Goal: Information Seeking & Learning: Learn about a topic

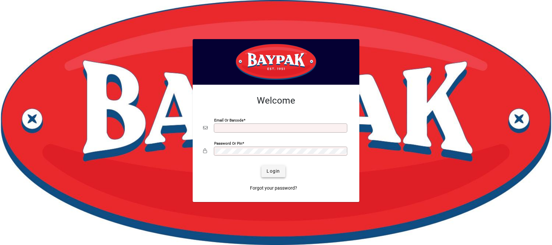
type input "**********"
click at [276, 171] on span "Login" at bounding box center [273, 171] width 13 height 7
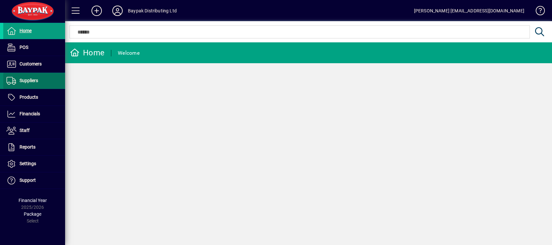
click at [31, 76] on span at bounding box center [34, 81] width 62 height 16
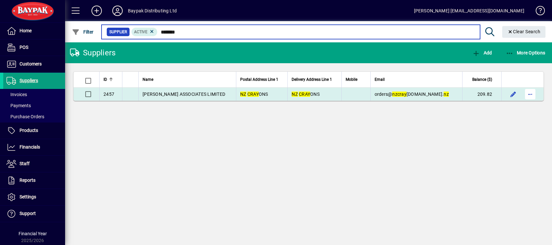
type input "*******"
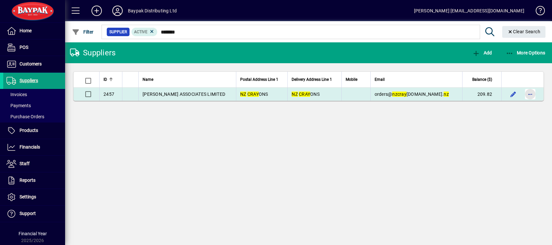
click at [531, 93] on span "button" at bounding box center [531, 94] width 16 height 16
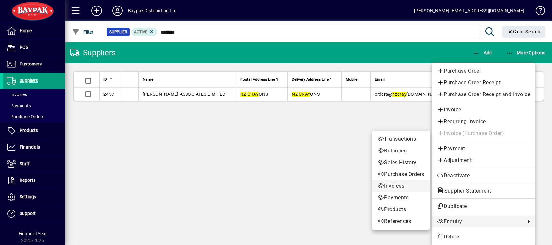
click at [386, 188] on span "Invoices" at bounding box center [401, 186] width 47 height 8
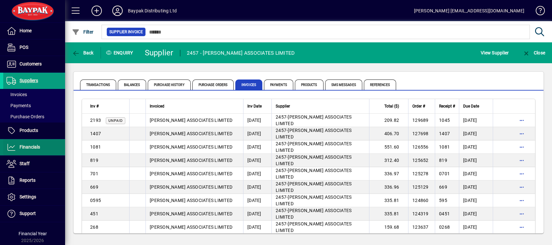
click at [24, 147] on span "Financials" at bounding box center [30, 146] width 21 height 5
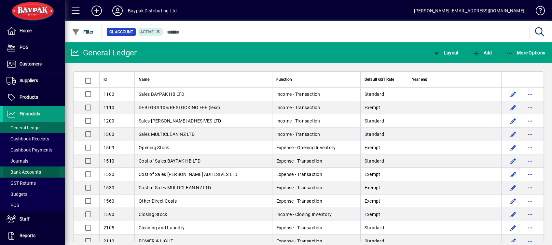
click at [30, 169] on span "Bank Accounts" at bounding box center [24, 171] width 35 height 5
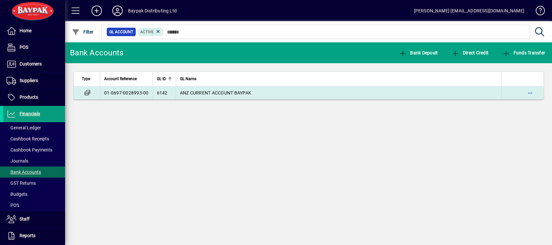
click at [154, 95] on td "6142" at bounding box center [164, 92] width 23 height 13
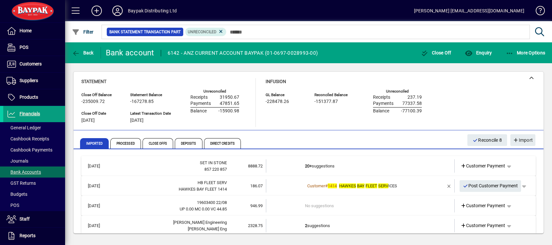
drag, startPoint x: 36, startPoint y: 66, endPoint x: 174, endPoint y: 11, distance: 148.9
click at [36, 66] on span "Customers" at bounding box center [31, 63] width 22 height 5
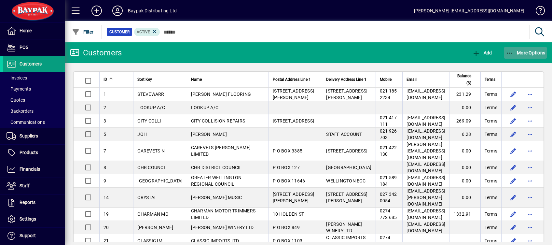
click at [510, 54] on icon "button" at bounding box center [510, 53] width 8 height 7
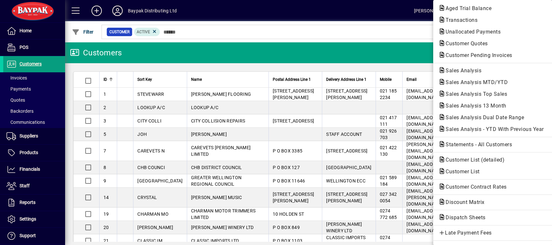
click at [451, 70] on span "Sales Analysis" at bounding box center [462, 70] width 46 height 6
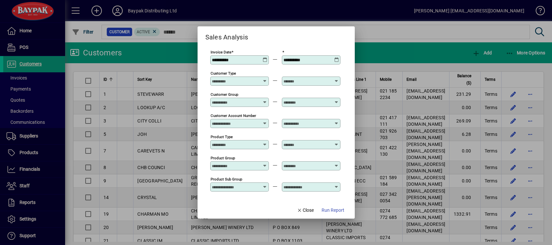
drag, startPoint x: 239, startPoint y: 60, endPoint x: 198, endPoint y: 48, distance: 42.7
click at [198, 49] on mat-dialog-content "**********" at bounding box center [276, 121] width 157 height 159
type input "**********"
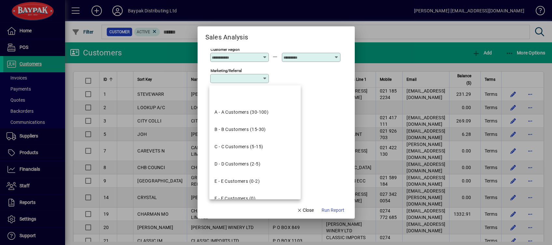
scroll to position [247, 0]
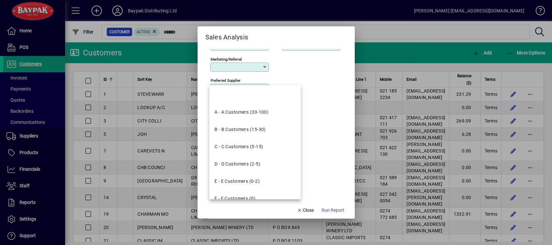
click at [322, 107] on div "Created app source" at bounding box center [275, 108] width 130 height 21
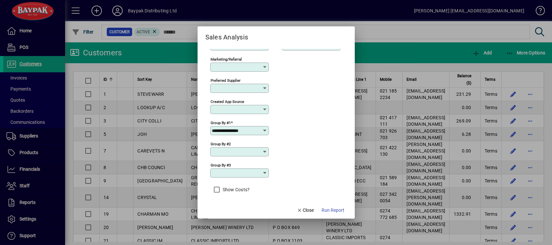
click at [263, 128] on icon at bounding box center [264, 130] width 5 height 5
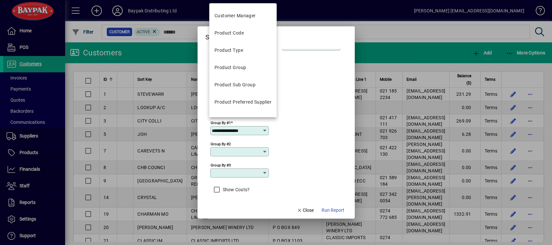
scroll to position [174, 0]
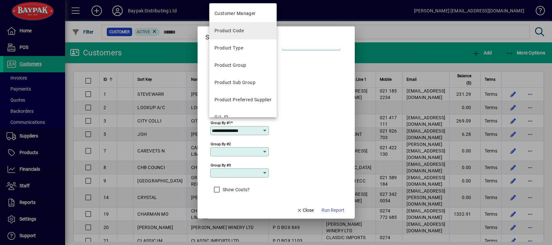
click at [234, 29] on div "Product Code" at bounding box center [229, 30] width 29 height 7
type input "**********"
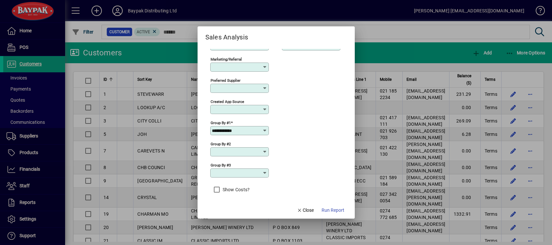
click at [330, 206] on button "Run Report" at bounding box center [333, 210] width 28 height 12
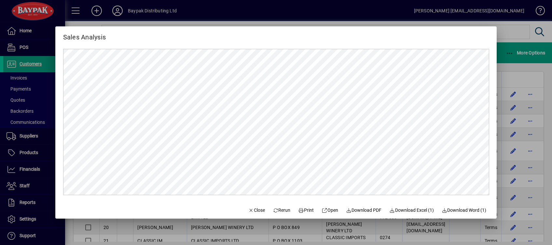
scroll to position [0, 0]
click at [405, 211] on span "Download Excel (1)" at bounding box center [411, 210] width 45 height 7
click at [250, 215] on span "button" at bounding box center [256, 210] width 22 height 16
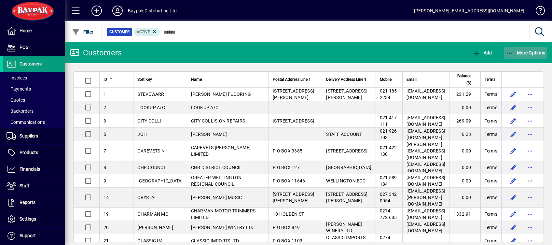
click at [511, 54] on icon "button" at bounding box center [510, 53] width 8 height 7
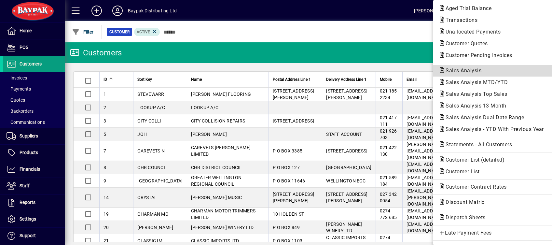
click at [469, 70] on span "Sales Analysis" at bounding box center [462, 70] width 46 height 6
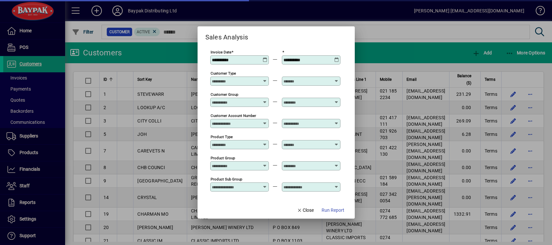
type input "**********"
click at [268, 62] on div "**********" at bounding box center [239, 59] width 59 height 9
click at [265, 57] on icon at bounding box center [265, 57] width 5 height 0
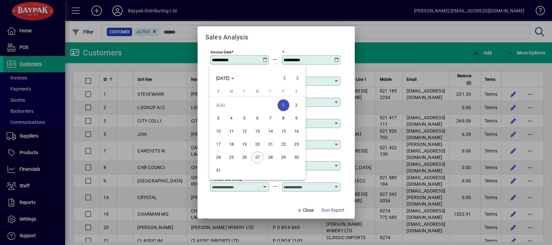
click at [232, 157] on span "25" at bounding box center [232, 157] width 12 height 12
type input "**********"
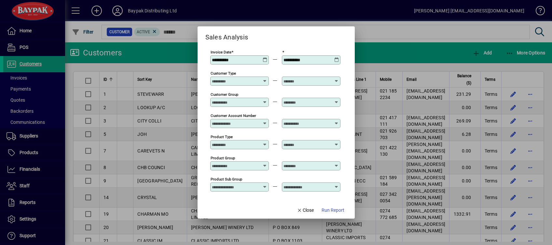
click at [337, 57] on icon at bounding box center [336, 57] width 5 height 0
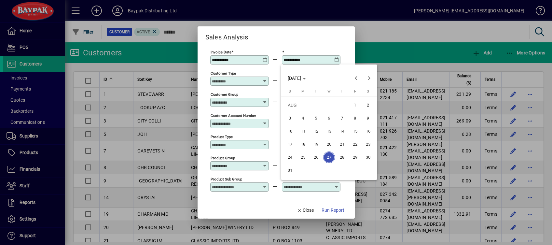
click at [303, 156] on span "25" at bounding box center [303, 157] width 12 height 12
type input "**********"
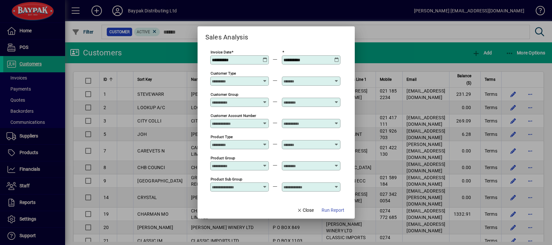
scroll to position [217, 0]
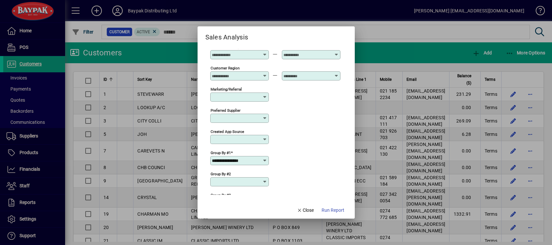
click at [264, 158] on icon at bounding box center [264, 160] width 5 height 5
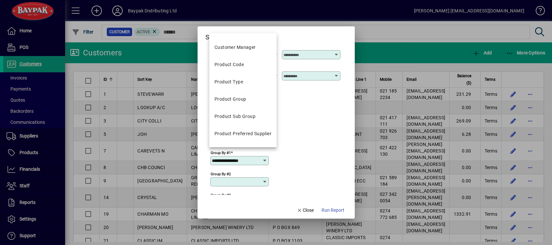
scroll to position [174, 0]
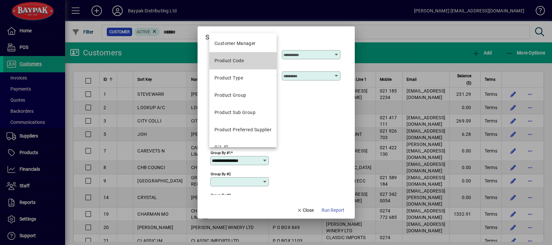
click at [246, 61] on mat-option "Product Code" at bounding box center [242, 60] width 67 height 17
type input "**********"
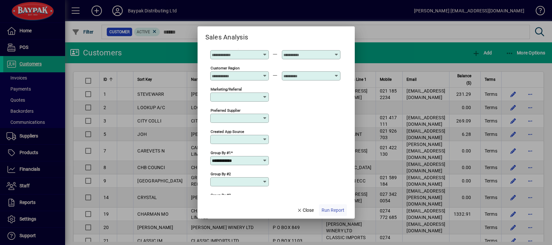
click at [336, 205] on span "button" at bounding box center [333, 210] width 28 height 16
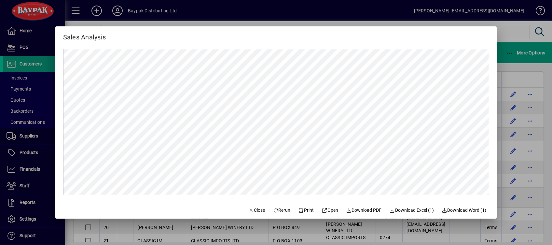
scroll to position [0, 0]
click at [415, 209] on span "Download Excel (1)" at bounding box center [411, 210] width 45 height 7
click at [254, 210] on span "Close" at bounding box center [256, 210] width 17 height 7
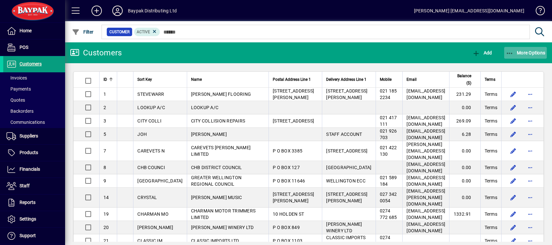
click at [507, 50] on icon "button" at bounding box center [510, 53] width 8 height 7
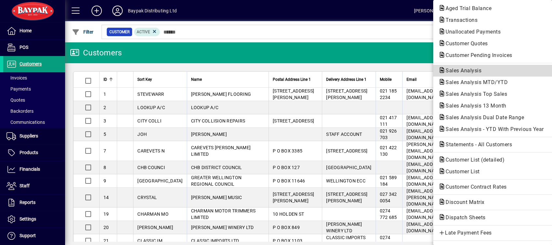
click at [445, 73] on span "Sales Analysis" at bounding box center [462, 70] width 46 height 6
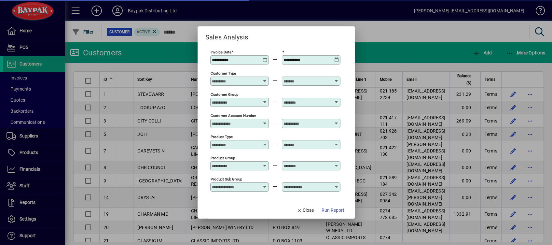
type input "**********"
drag, startPoint x: 237, startPoint y: 59, endPoint x: 196, endPoint y: 52, distance: 40.9
click at [198, 52] on mat-dialog-content "**********" at bounding box center [276, 121] width 157 height 159
click at [263, 57] on icon at bounding box center [265, 57] width 5 height 0
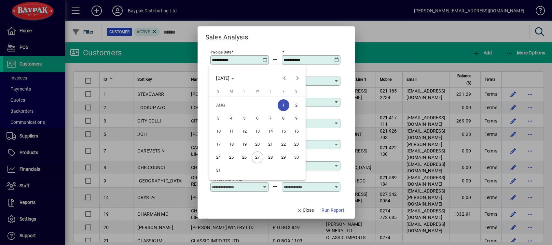
click at [245, 155] on span "26" at bounding box center [245, 157] width 12 height 12
type input "**********"
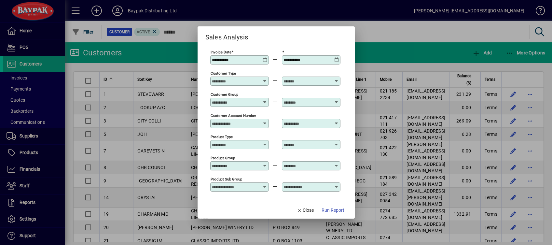
click at [336, 57] on icon at bounding box center [336, 57] width 5 height 0
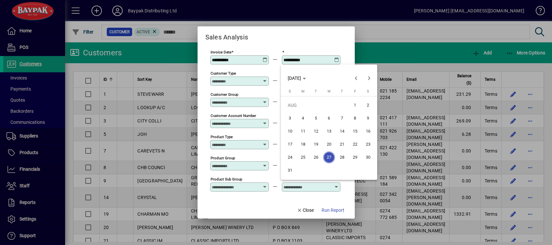
click at [315, 155] on span "26" at bounding box center [316, 157] width 12 height 12
type input "**********"
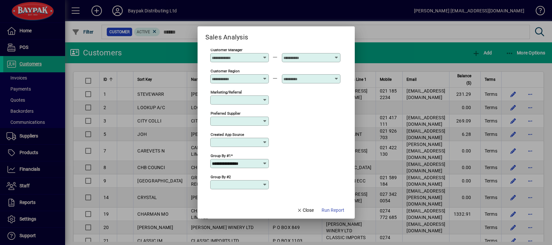
scroll to position [217, 0]
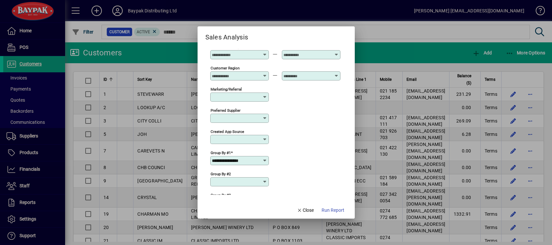
click at [265, 158] on icon at bounding box center [264, 160] width 5 height 5
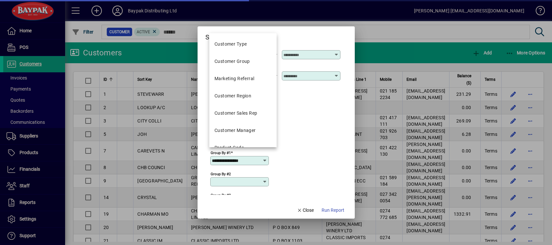
scroll to position [174, 0]
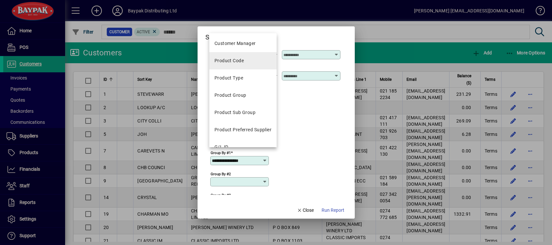
click at [232, 61] on div "Product Code" at bounding box center [229, 60] width 29 height 7
type input "**********"
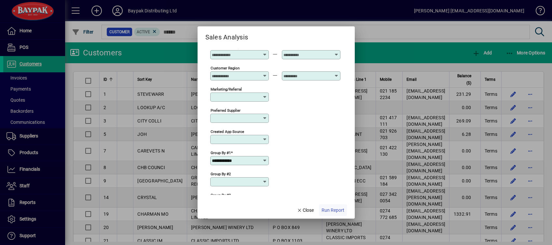
click at [332, 210] on span "Run Report" at bounding box center [333, 210] width 23 height 7
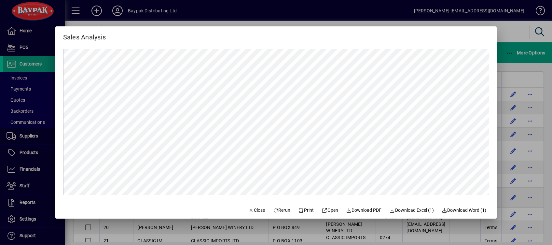
scroll to position [0, 0]
click at [424, 209] on span "Download Excel (1)" at bounding box center [411, 210] width 45 height 7
click at [248, 211] on icon "button" at bounding box center [251, 210] width 6 height 5
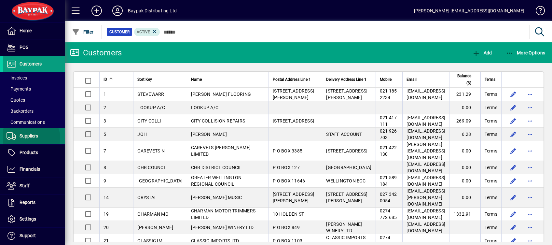
click at [31, 138] on span "Suppliers" at bounding box center [29, 135] width 19 height 5
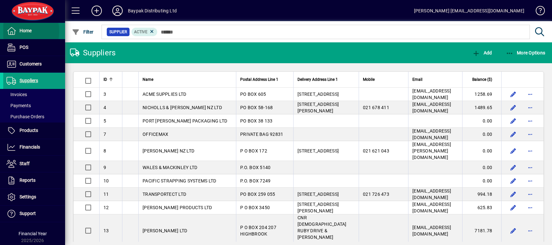
click at [16, 31] on icon at bounding box center [12, 31] width 10 height 8
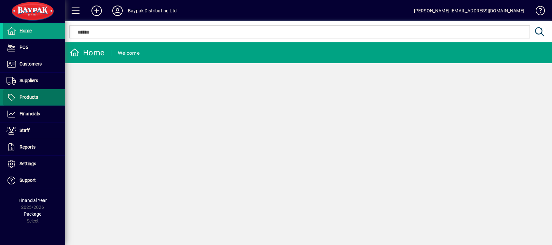
click at [35, 93] on span "Products" at bounding box center [20, 97] width 35 height 8
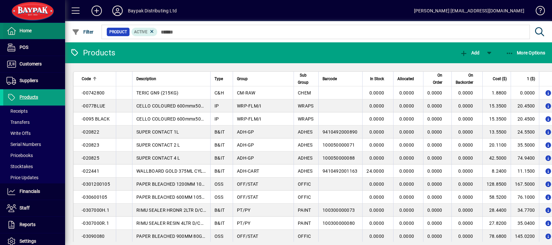
click at [36, 32] on span at bounding box center [34, 31] width 62 height 16
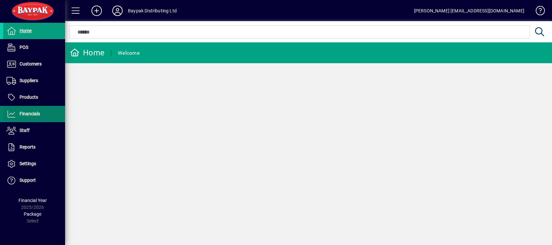
click at [38, 111] on span "Financials" at bounding box center [30, 113] width 21 height 5
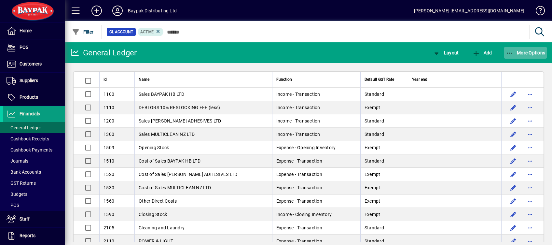
click at [510, 52] on icon "button" at bounding box center [510, 53] width 8 height 7
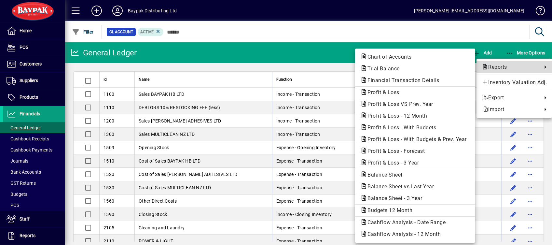
click at [498, 68] on span "Reports" at bounding box center [510, 67] width 57 height 8
click at [386, 70] on span "Trial Balance" at bounding box center [381, 68] width 43 height 6
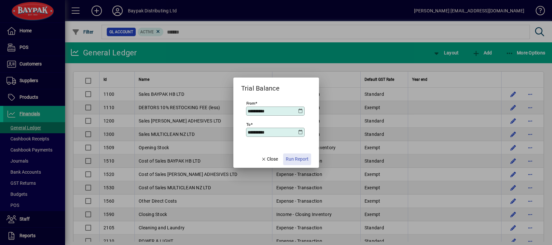
click at [295, 158] on span "Run Report" at bounding box center [297, 159] width 23 height 7
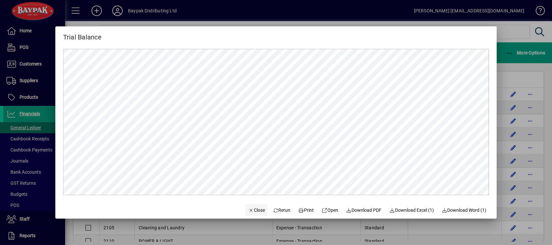
drag, startPoint x: 254, startPoint y: 211, endPoint x: 256, endPoint y: 207, distance: 4.8
click at [254, 211] on span "Close" at bounding box center [256, 210] width 17 height 7
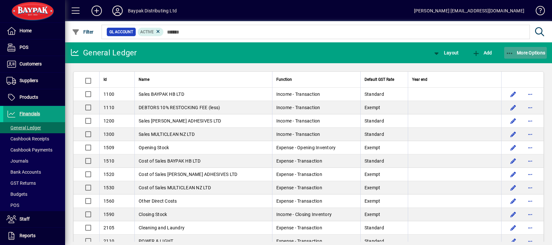
click at [511, 53] on icon "button" at bounding box center [510, 53] width 8 height 7
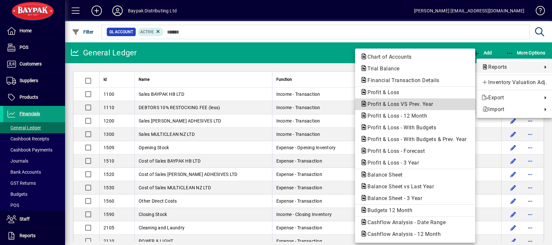
click at [388, 105] on span "Profit & Loss VS Prev. Year" at bounding box center [398, 104] width 76 height 6
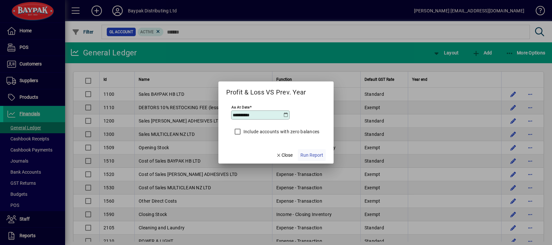
click at [311, 155] on span "Run Report" at bounding box center [311, 155] width 23 height 7
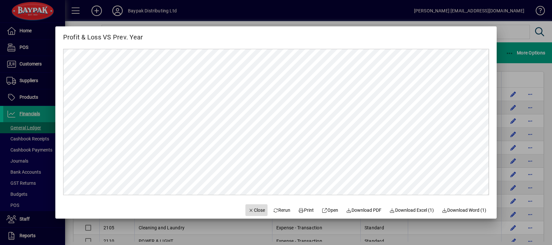
click at [256, 210] on span "Close" at bounding box center [256, 210] width 17 height 7
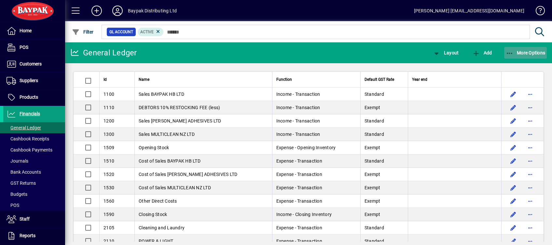
click at [510, 53] on icon "button" at bounding box center [510, 53] width 8 height 7
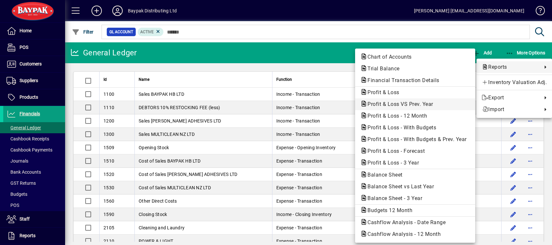
click at [406, 105] on span "Profit & Loss VS Prev. Year" at bounding box center [398, 104] width 76 height 6
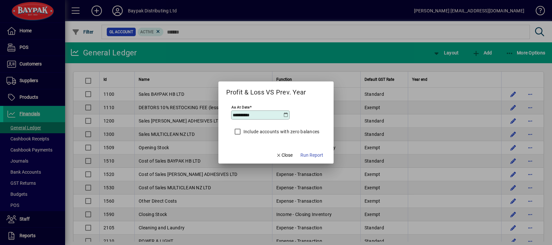
click at [284, 115] on icon at bounding box center [285, 114] width 5 height 5
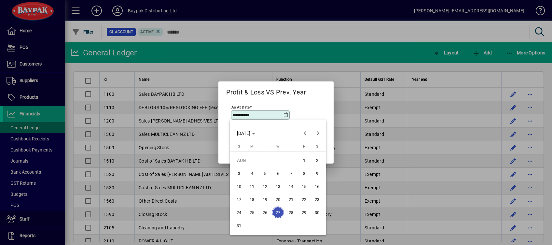
click at [238, 225] on span "31" at bounding box center [239, 225] width 12 height 12
type input "**********"
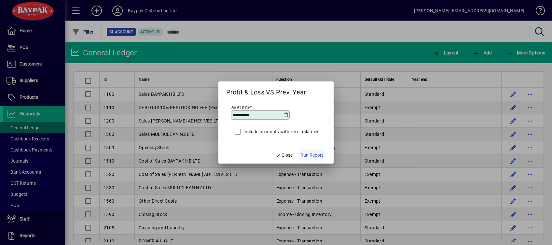
click at [309, 156] on span "Run Report" at bounding box center [311, 155] width 23 height 7
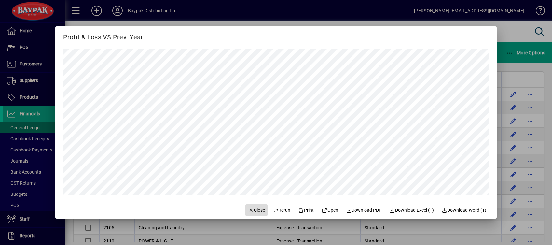
click at [252, 214] on span "button" at bounding box center [256, 210] width 22 height 16
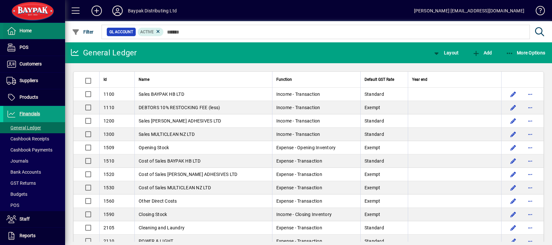
click at [26, 25] on span at bounding box center [34, 31] width 62 height 16
